Goal: Task Accomplishment & Management: Use online tool/utility

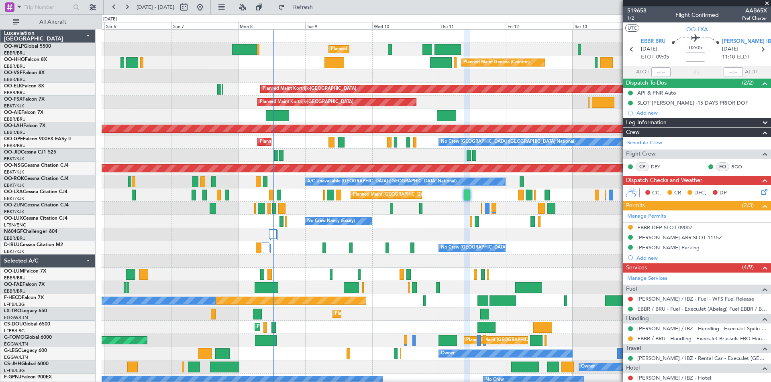
scroll to position [57, 0]
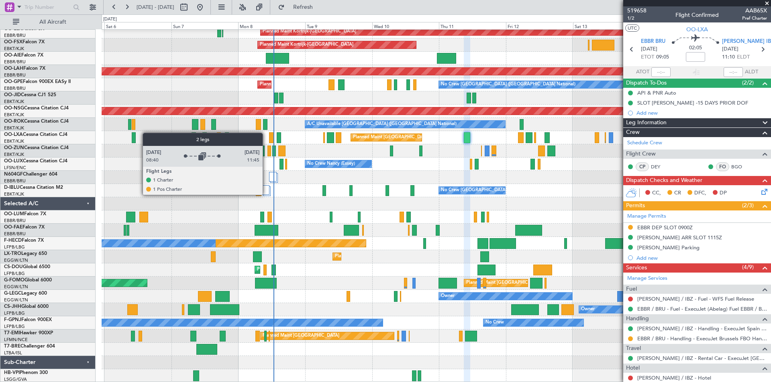
click at [266, 195] on div at bounding box center [266, 190] width 8 height 10
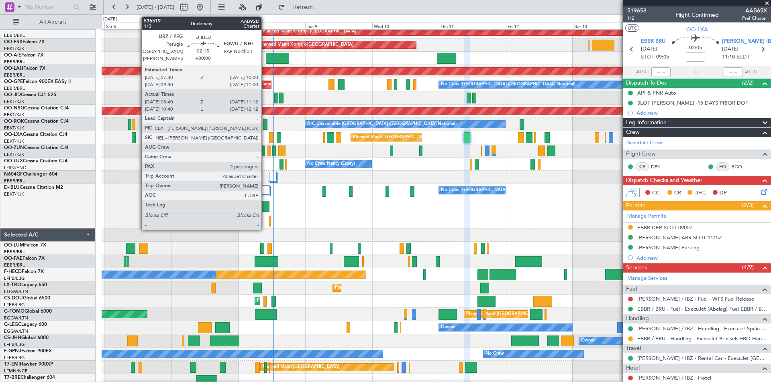
click at [265, 208] on div at bounding box center [265, 206] width 7 height 11
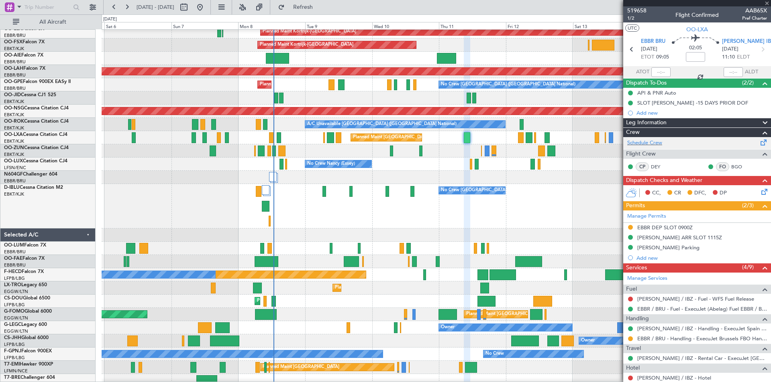
type input "08:50"
type input "11:07"
type input "2"
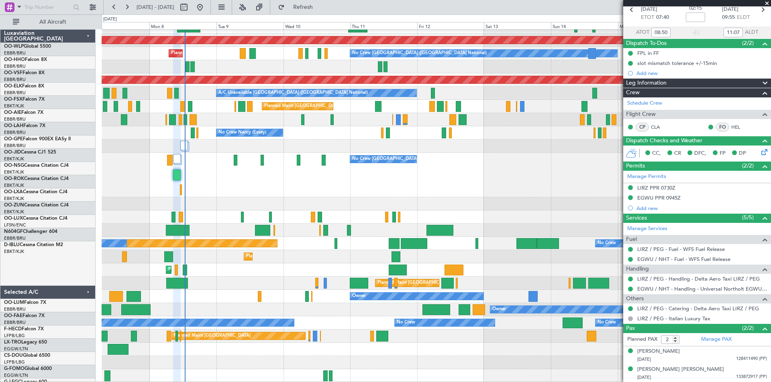
scroll to position [89, 0]
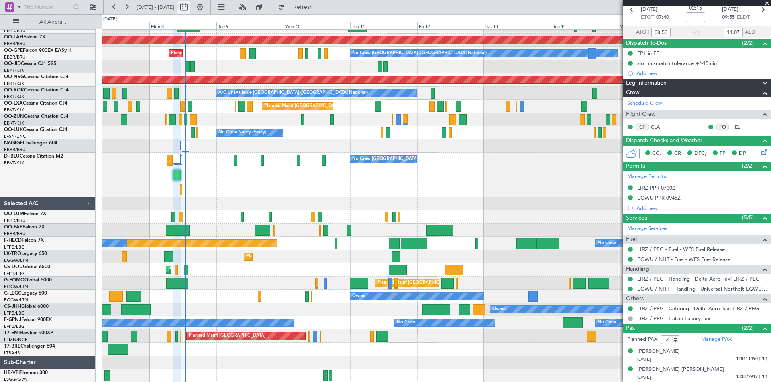
click at [190, 6] on button at bounding box center [183, 7] width 13 height 13
select select "9"
select select "2025"
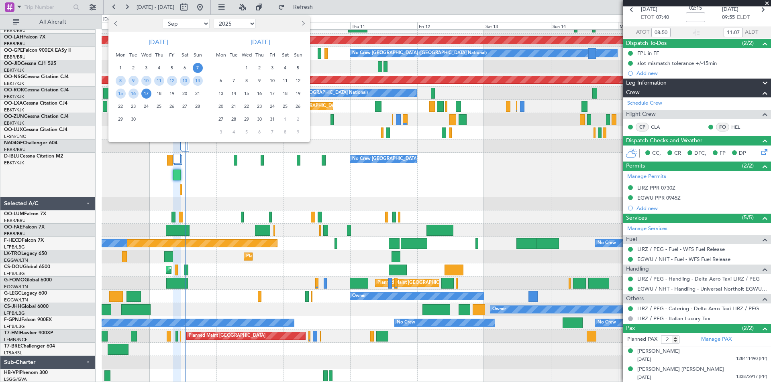
click at [120, 109] on span "22" at bounding box center [121, 107] width 10 height 10
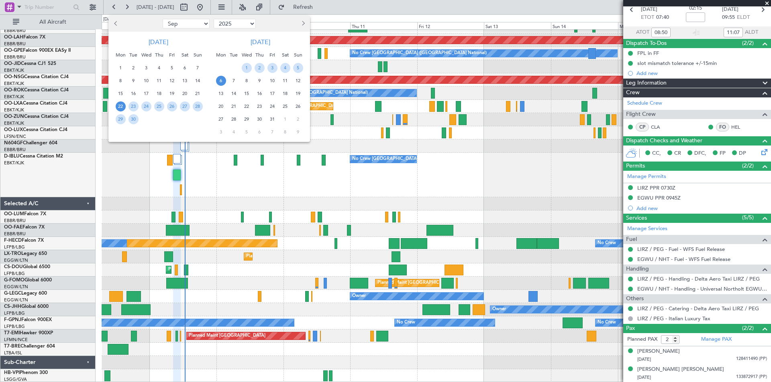
click at [221, 81] on span "6" at bounding box center [221, 81] width 10 height 10
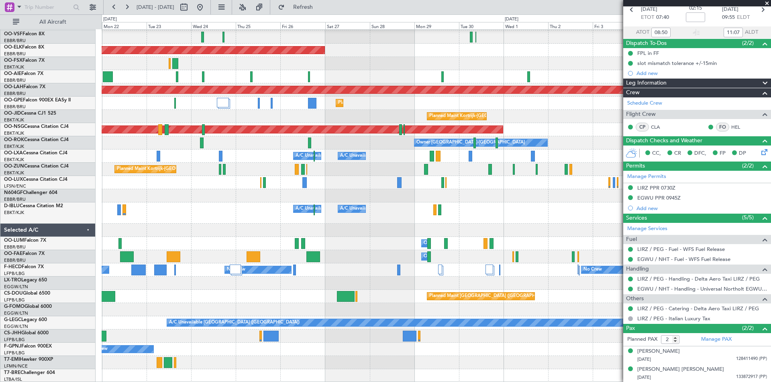
scroll to position [0, 0]
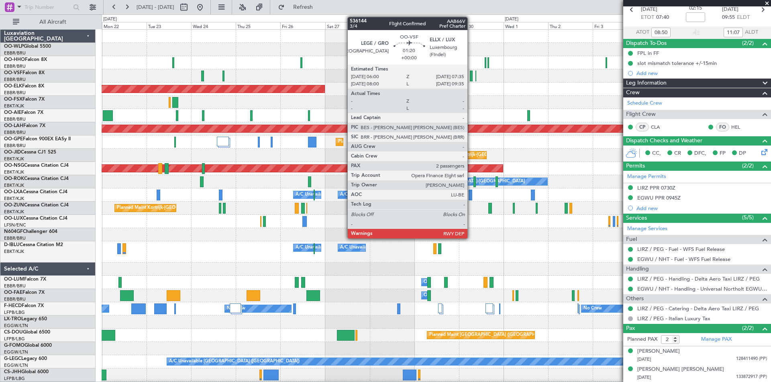
click at [471, 78] on div at bounding box center [471, 76] width 3 height 11
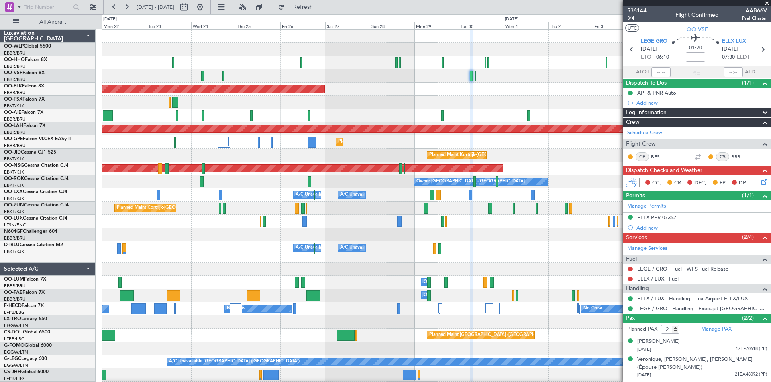
click at [643, 10] on span "536144" at bounding box center [636, 10] width 19 height 8
click at [190, 7] on button at bounding box center [183, 7] width 13 height 13
select select "9"
select select "2025"
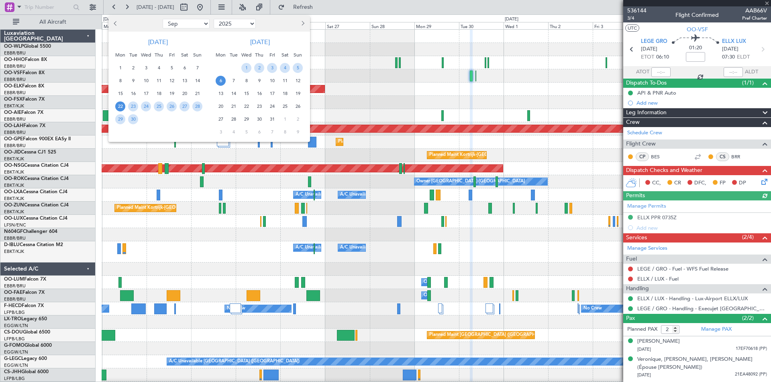
click at [221, 121] on span "27" at bounding box center [221, 119] width 10 height 10
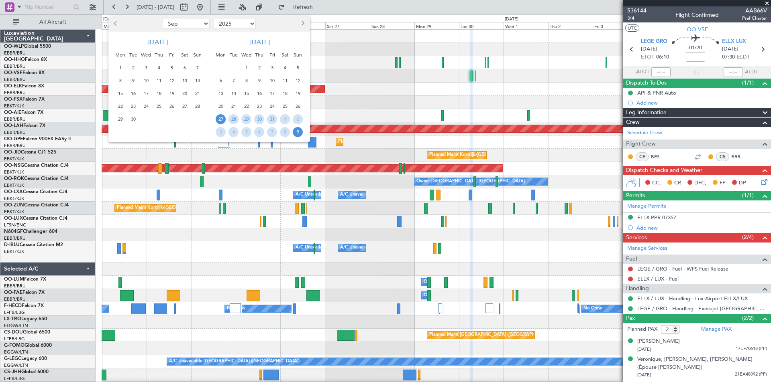
click at [299, 135] on span "9" at bounding box center [298, 132] width 10 height 10
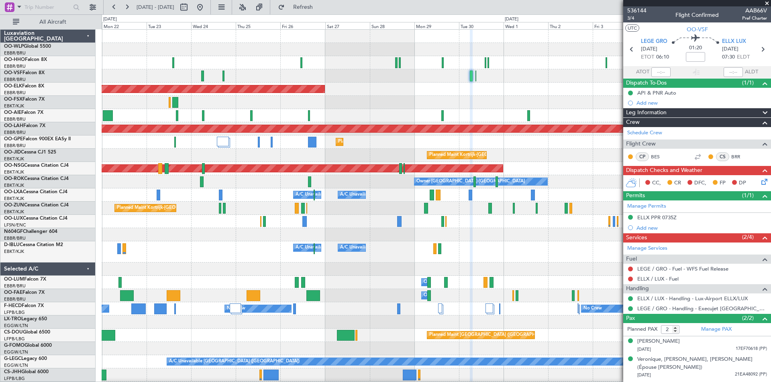
select select "10"
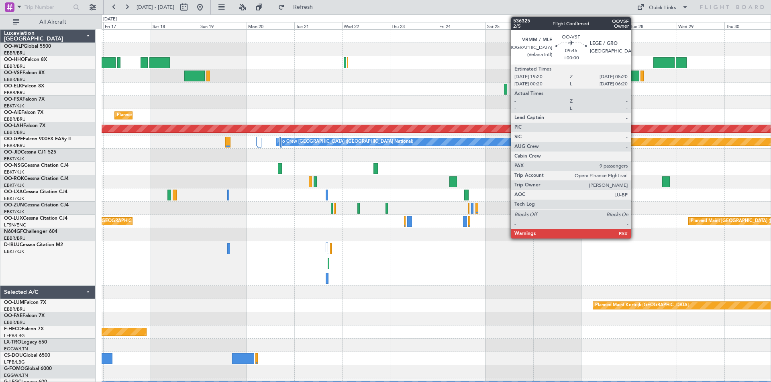
click at [634, 74] on div at bounding box center [629, 76] width 20 height 11
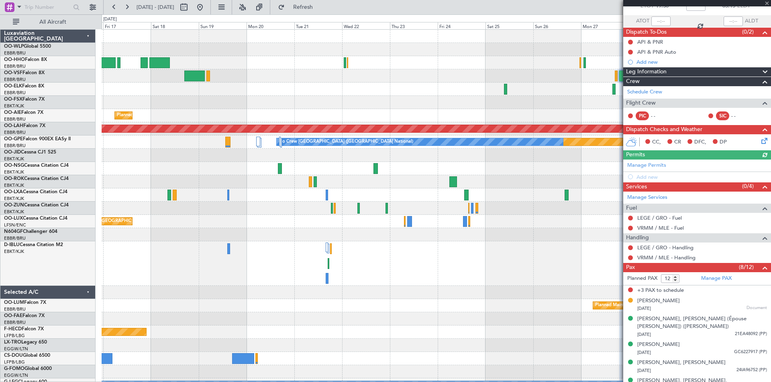
scroll to position [134, 0]
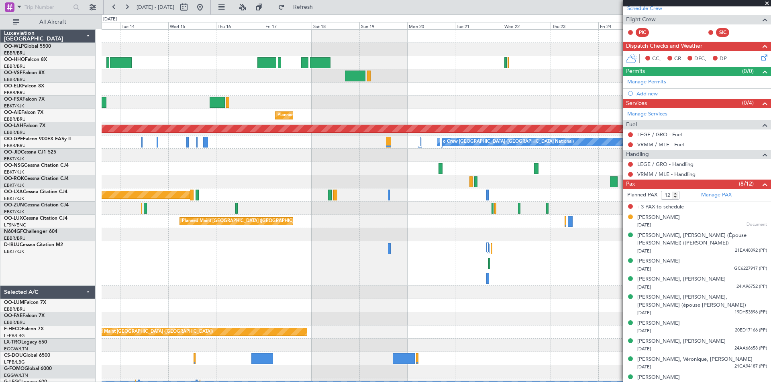
click at [523, 83] on div "Planned Maint [GEOGRAPHIC_DATA] ([GEOGRAPHIC_DATA] National) Planned [GEOGRAPHI…" at bounding box center [436, 237] width 669 height 415
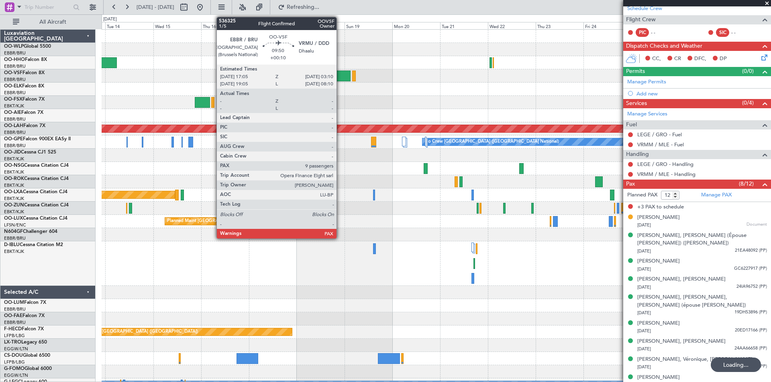
click at [340, 79] on div at bounding box center [340, 76] width 20 height 11
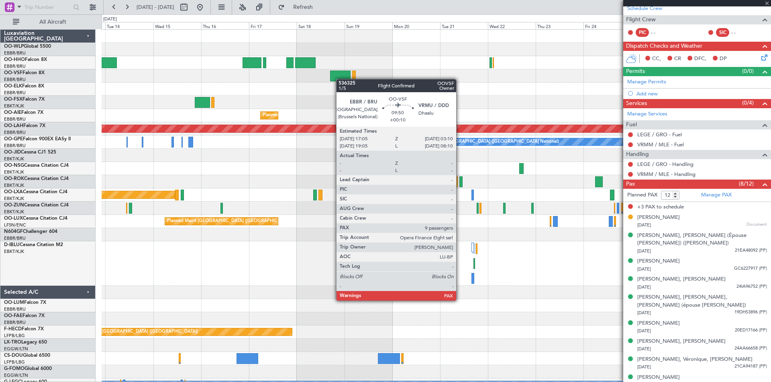
type input "+00:10"
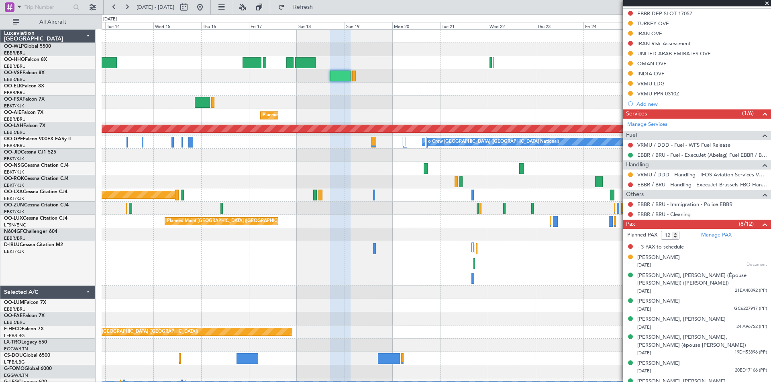
scroll to position [254, 0]
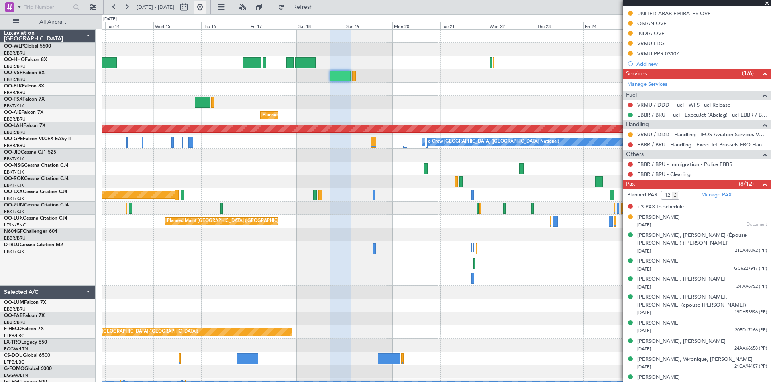
click at [206, 4] on button at bounding box center [199, 7] width 13 height 13
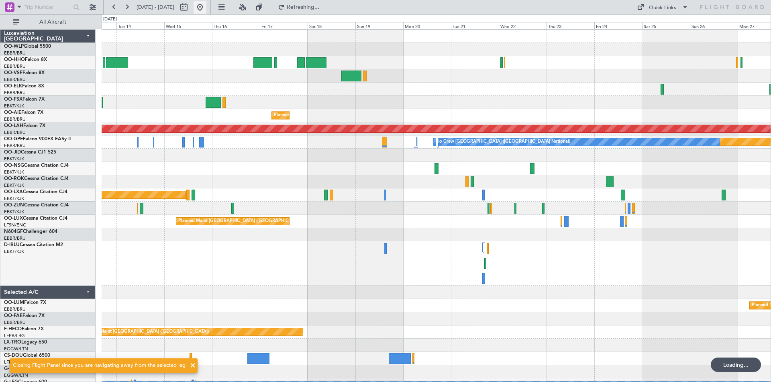
scroll to position [0, 0]
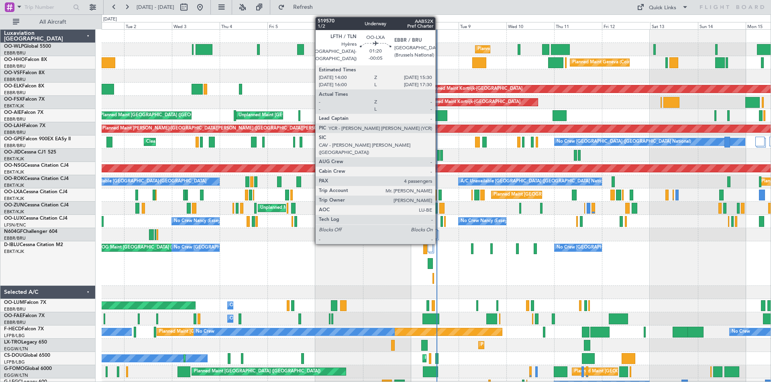
click at [439, 191] on div at bounding box center [439, 195] width 3 height 11
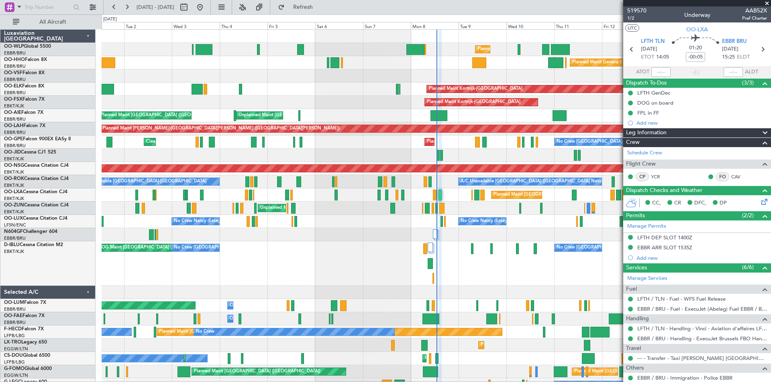
click at [765, 3] on span at bounding box center [766, 3] width 8 height 7
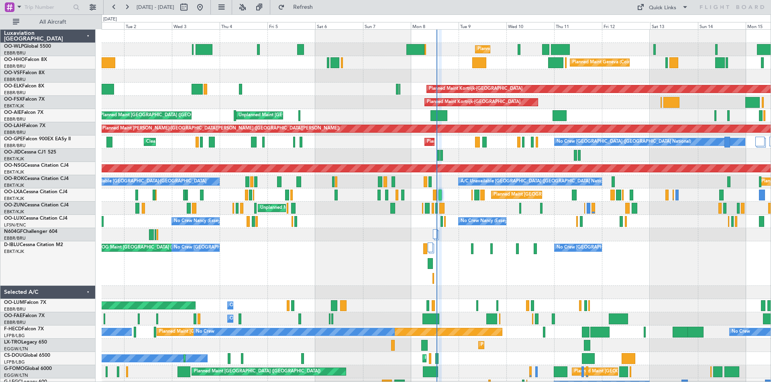
type input "0"
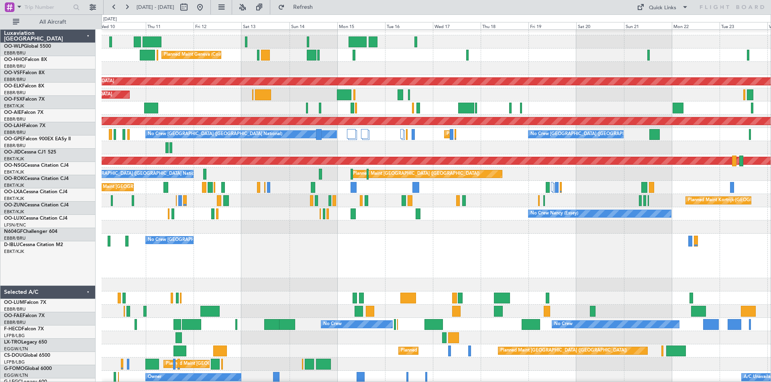
scroll to position [8, 0]
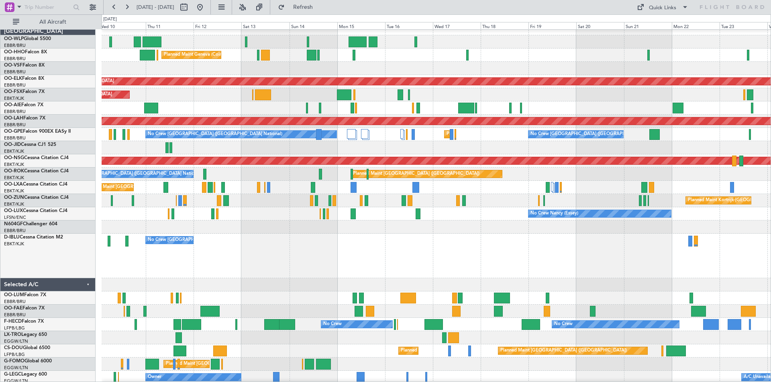
click at [457, 222] on div at bounding box center [436, 227] width 669 height 13
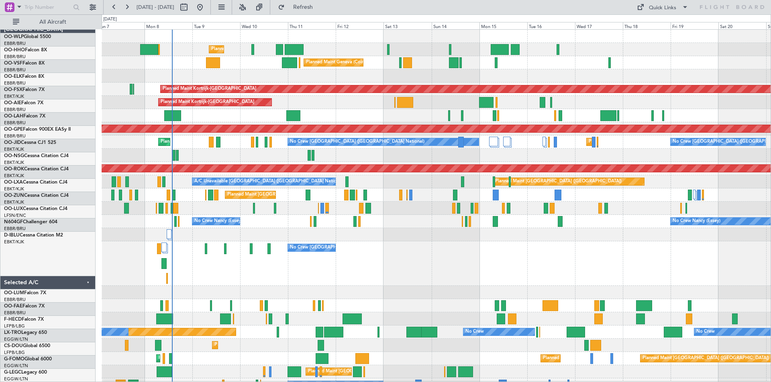
scroll to position [0, 0]
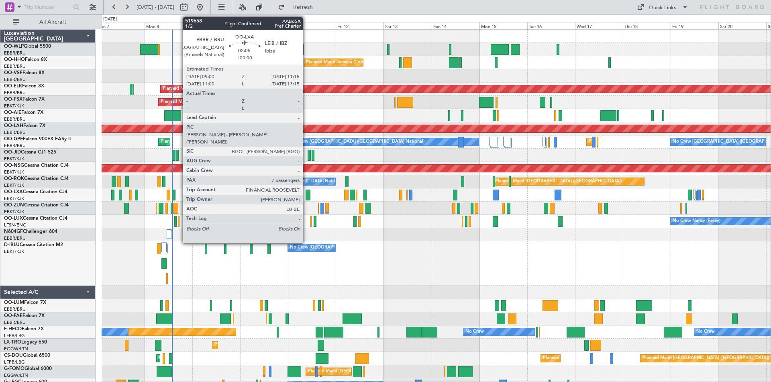
click at [306, 198] on div at bounding box center [307, 195] width 5 height 11
